Goal: Transaction & Acquisition: Subscribe to service/newsletter

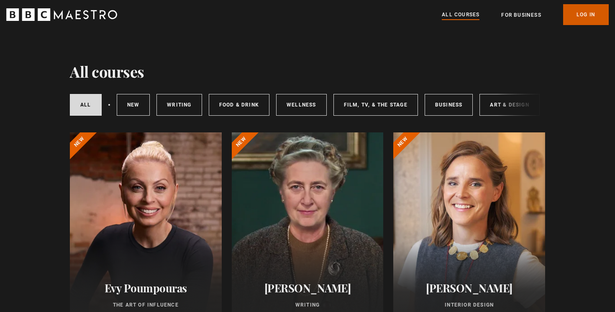
click at [580, 13] on link "Log In" at bounding box center [586, 14] width 46 height 21
click at [188, 224] on div at bounding box center [146, 233] width 152 height 201
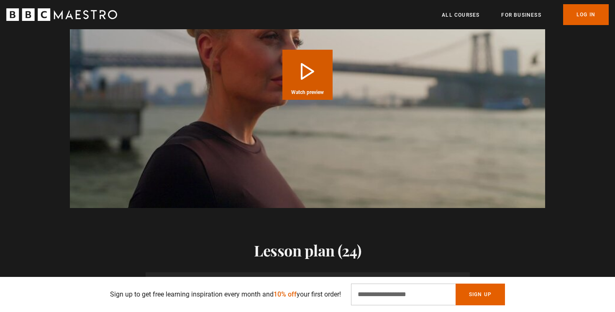
scroll to position [692, 0]
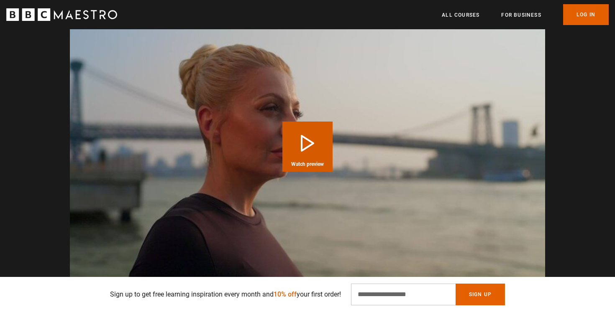
click at [309, 137] on button "Play Course overview for The Art of Influence with Evy Poumpouras Watch preview" at bounding box center [307, 147] width 50 height 50
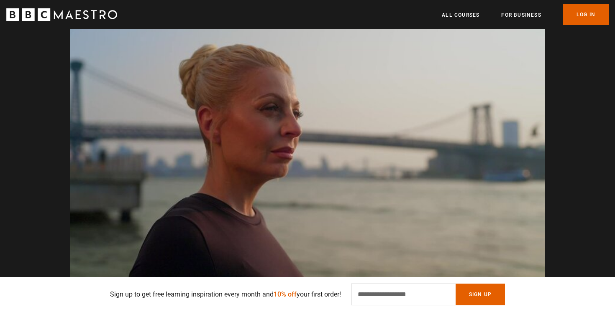
scroll to position [0, 110]
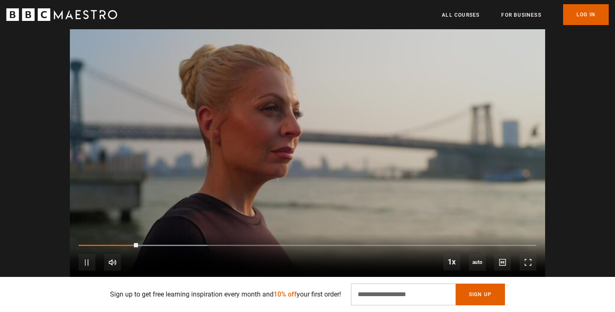
click at [404, 113] on video "Video Player" at bounding box center [307, 146] width 475 height 267
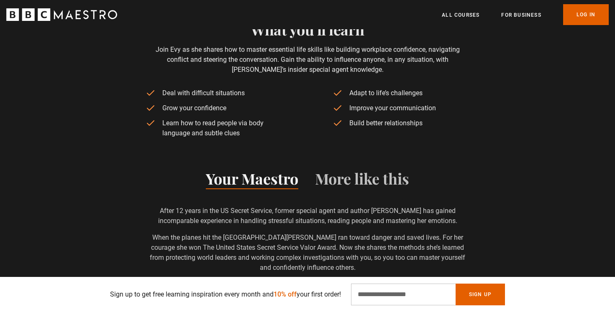
scroll to position [378, 0]
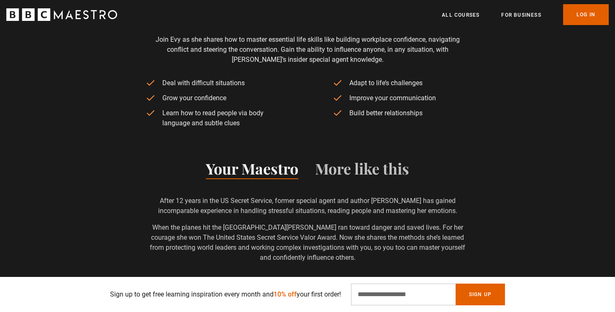
click at [273, 173] on button "Your Maestro" at bounding box center [252, 171] width 92 height 18
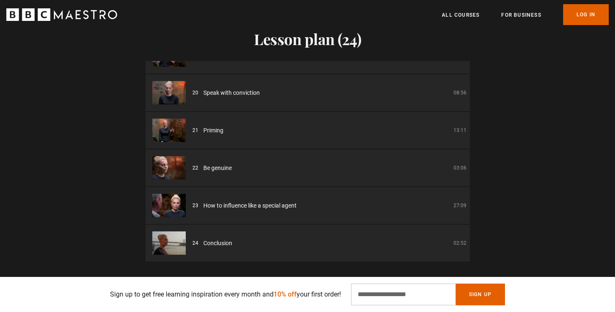
scroll to position [0, 1206]
click at [433, 297] on input "Email Address" at bounding box center [403, 295] width 105 height 22
click at [534, 161] on div "Lesson plan (24) 01 Introduction 05:01 02 Part one: understanding you 02:30 03 …" at bounding box center [307, 129] width 615 height 265
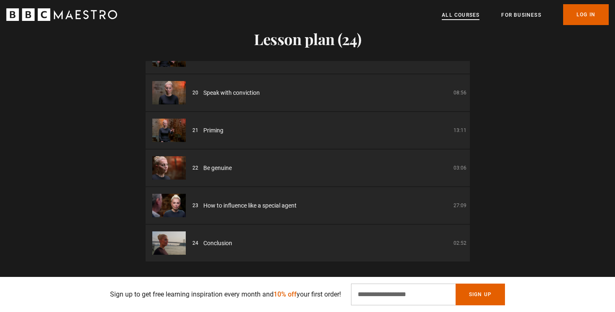
click at [456, 15] on link "All Courses" at bounding box center [461, 15] width 38 height 8
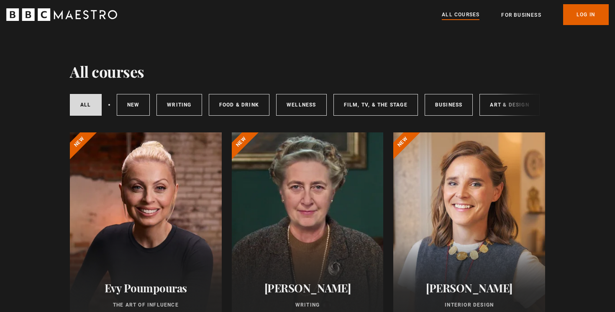
click at [98, 10] on icon "BBC Maestro" at bounding box center [61, 14] width 111 height 13
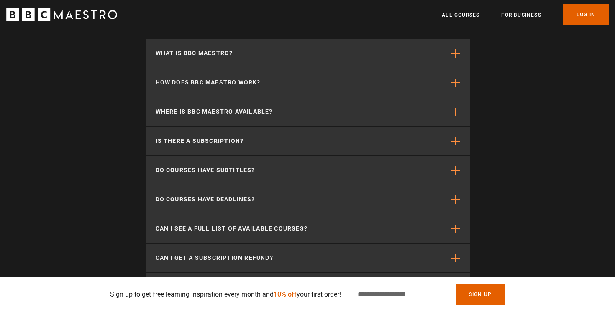
scroll to position [1615, 0]
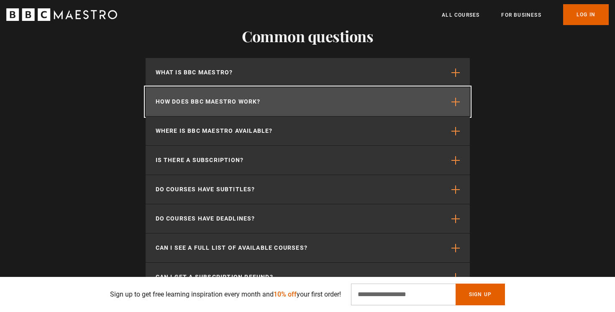
click at [197, 101] on p "How does BBC Maestro work?" at bounding box center [208, 101] width 105 height 9
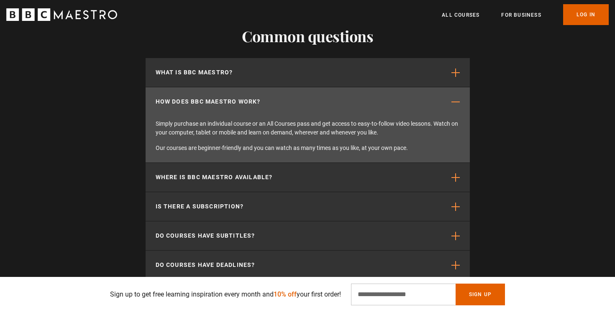
click at [118, 156] on section "Common questions What is BBC Maestro? BBC Maestro is a subscription-based strea…" at bounding box center [307, 227] width 615 height 466
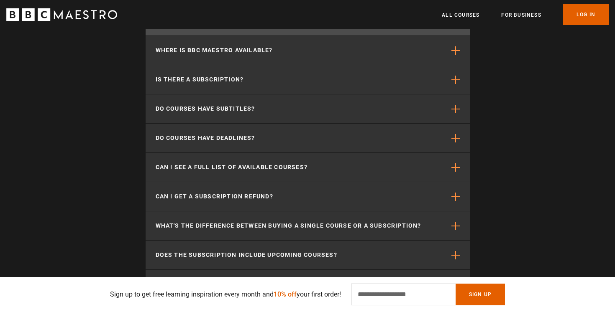
scroll to position [1747, 0]
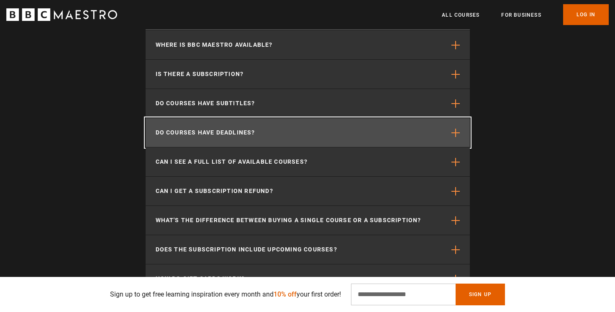
click at [191, 131] on p "Do courses have deadlines?" at bounding box center [206, 132] width 100 height 9
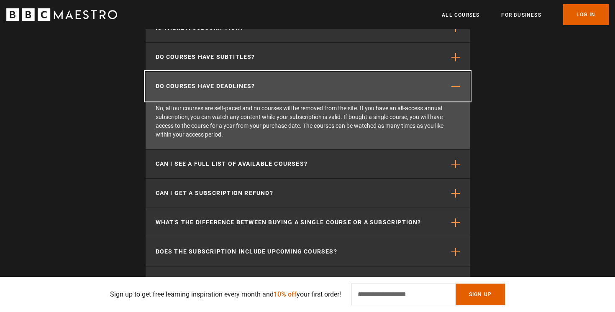
click at [202, 94] on button "Do courses have deadlines?" at bounding box center [308, 86] width 324 height 29
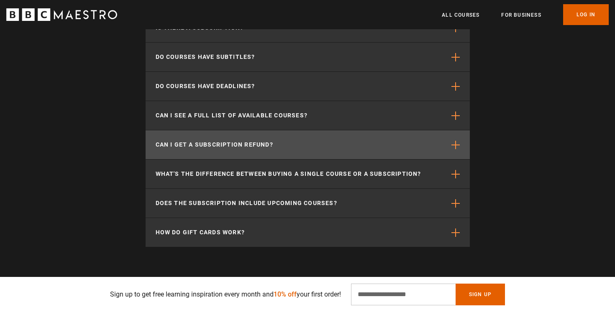
scroll to position [0, 548]
click at [199, 147] on p "Can I get a subscription refund?" at bounding box center [215, 145] width 118 height 9
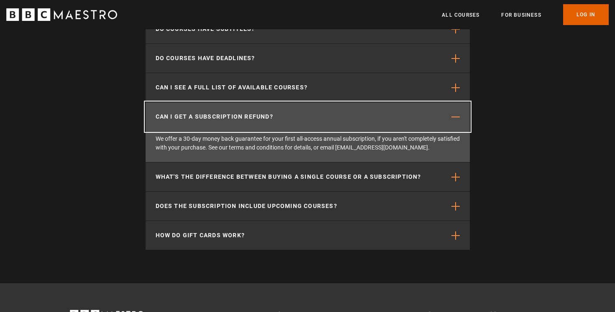
scroll to position [1777, 0]
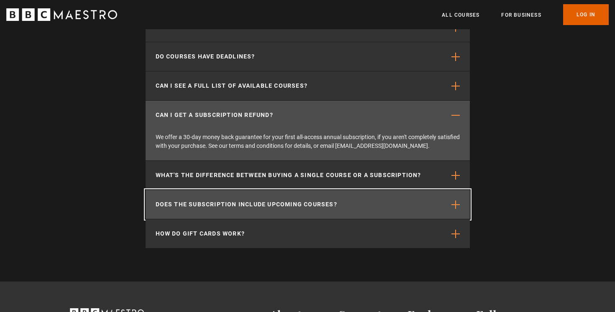
click at [183, 201] on p "Does the subscription include upcoming courses?" at bounding box center [247, 204] width 182 height 9
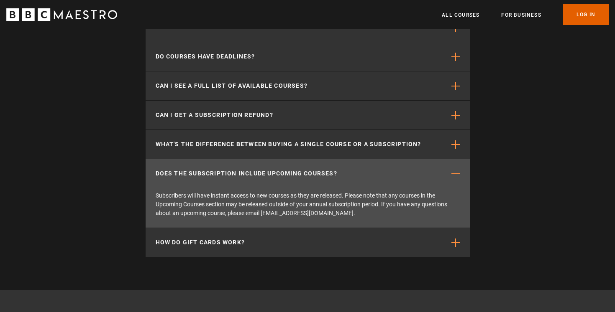
click at [106, 205] on section "Common questions What is BBC Maestro? BBC Maestro is a subscription-based strea…" at bounding box center [307, 60] width 615 height 459
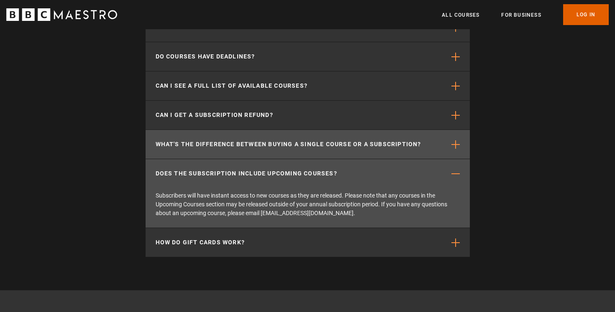
scroll to position [0, 767]
click at [254, 146] on p "What's the difference between buying a single course or a subscription?" at bounding box center [289, 144] width 266 height 9
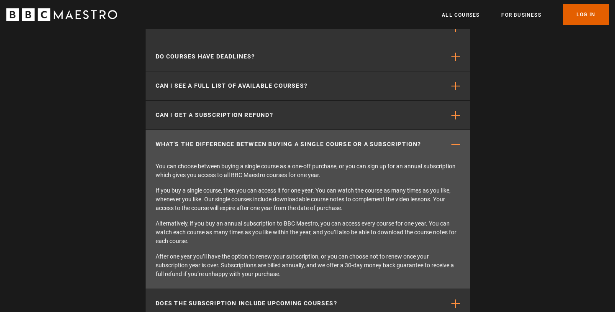
click at [136, 187] on section "Common questions What is BBC Maestro? BBC Maestro is a subscription-based strea…" at bounding box center [307, 106] width 615 height 550
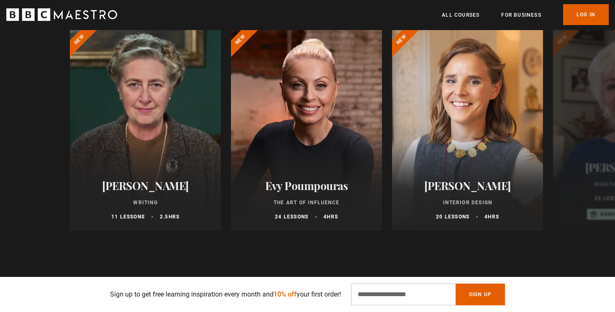
scroll to position [427, 0]
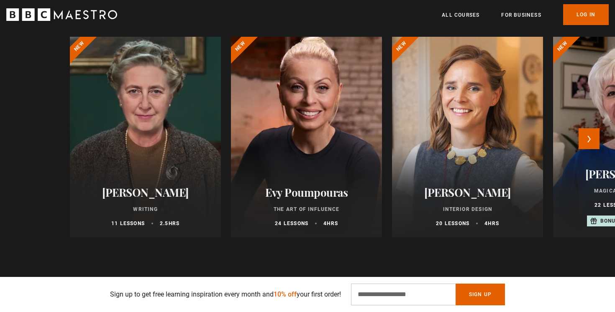
click at [274, 140] on div at bounding box center [306, 137] width 166 height 221
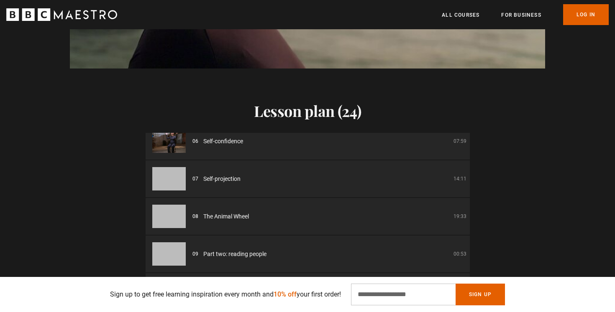
scroll to position [215, 0]
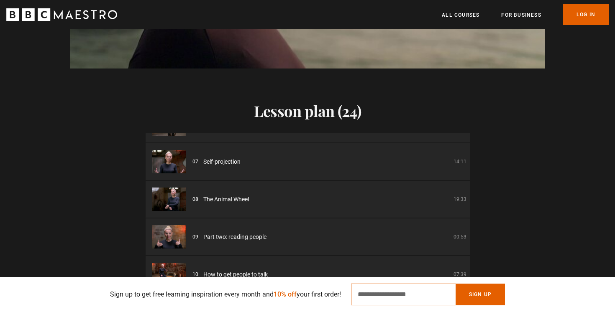
click at [381, 298] on input "Email Address" at bounding box center [403, 295] width 105 height 22
type input "**********"
click at [478, 294] on button "Sign Up" at bounding box center [480, 295] width 49 height 22
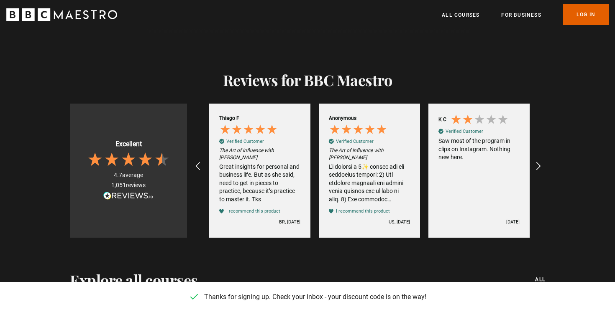
scroll to position [0, 219]
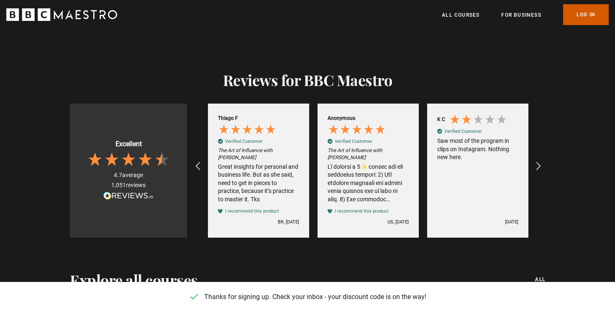
click at [584, 18] on link "Log In" at bounding box center [586, 14] width 46 height 21
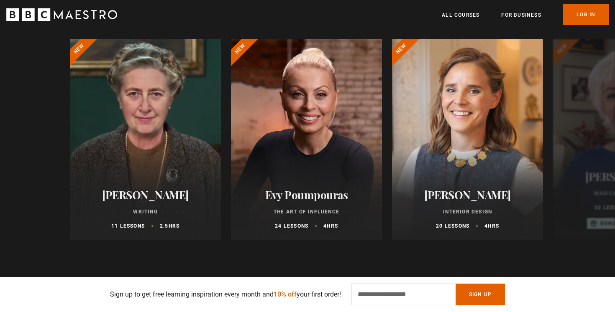
scroll to position [448, 0]
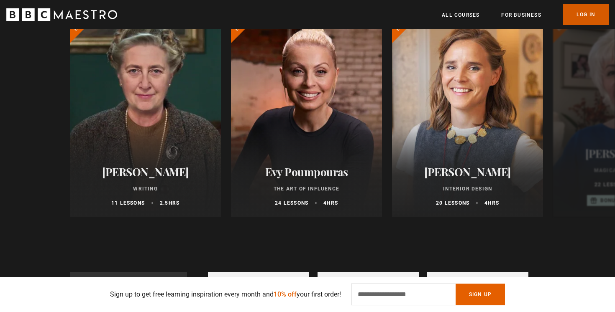
click at [586, 14] on link "Log In" at bounding box center [586, 14] width 46 height 21
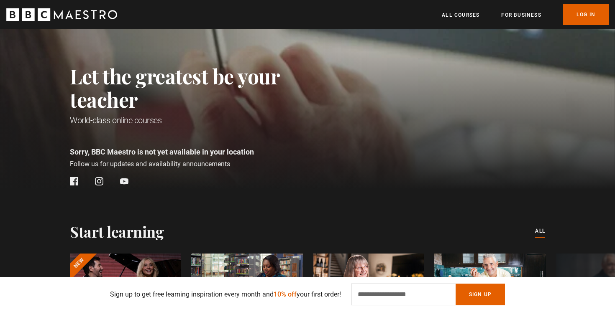
scroll to position [107, 0]
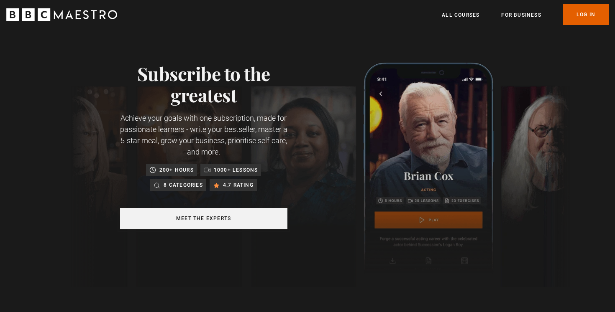
click at [263, 222] on link "Meet the experts" at bounding box center [203, 218] width 167 height 21
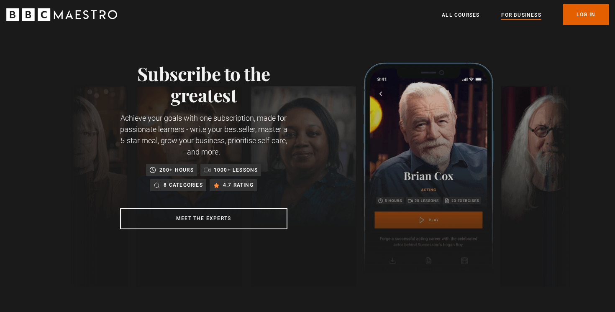
scroll to position [0, 219]
click at [522, 15] on link "For business" at bounding box center [521, 15] width 40 height 8
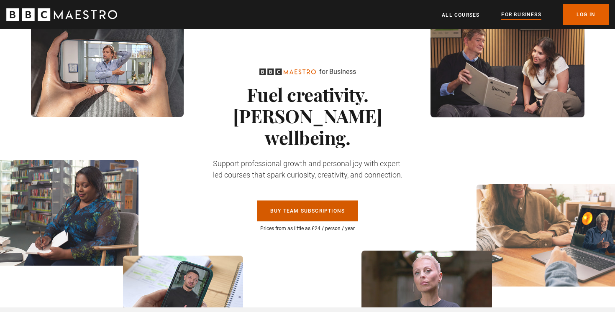
click at [308, 201] on link "Buy Team Subscriptions" at bounding box center [307, 211] width 101 height 21
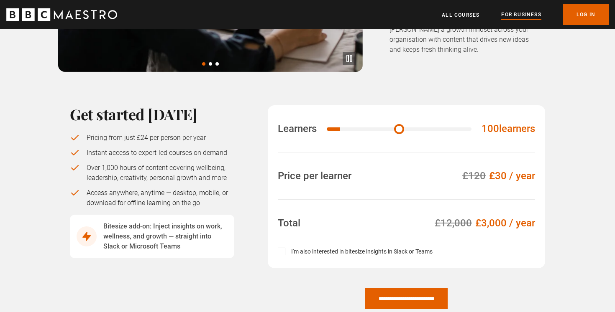
scroll to position [568, 0]
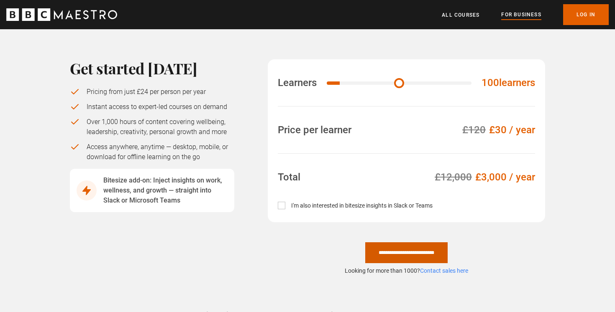
click at [376, 243] on input "**********" at bounding box center [406, 253] width 82 height 21
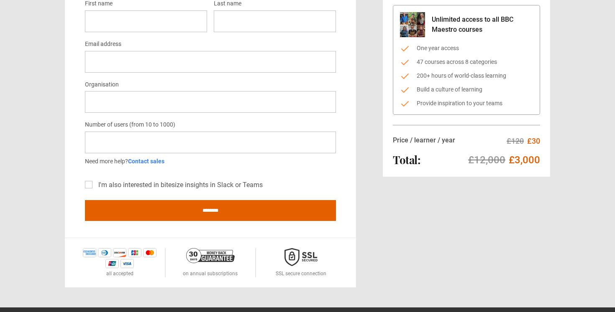
scroll to position [149, 0]
